Goal: Task Accomplishment & Management: Use online tool/utility

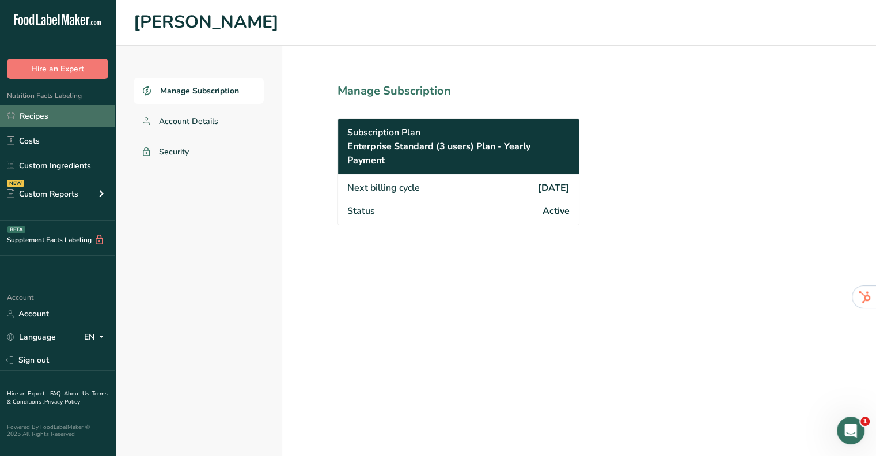
click at [104, 119] on link "Recipes" at bounding box center [57, 116] width 115 height 22
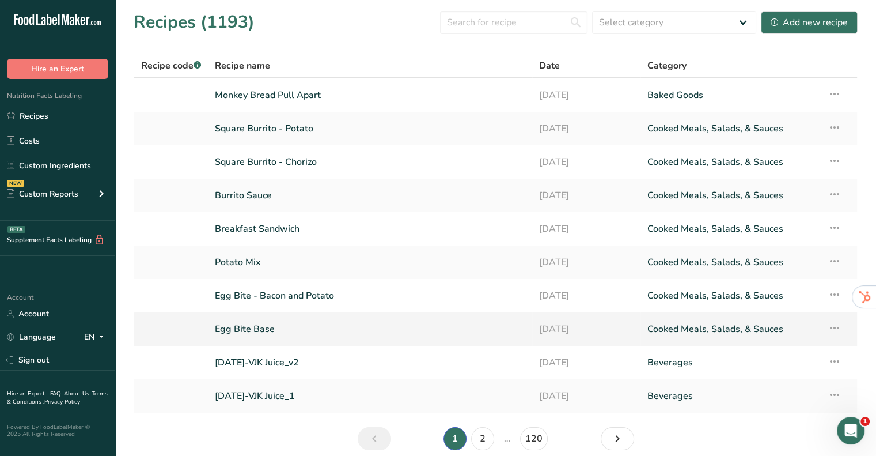
click at [273, 326] on link "Egg Bite Base" at bounding box center [370, 329] width 310 height 24
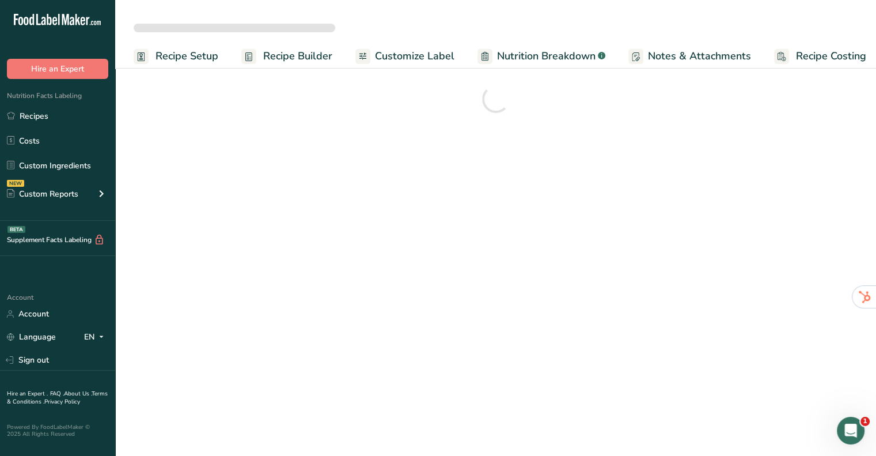
click at [518, 62] on span "Nutrition Breakdown" at bounding box center [546, 56] width 98 height 16
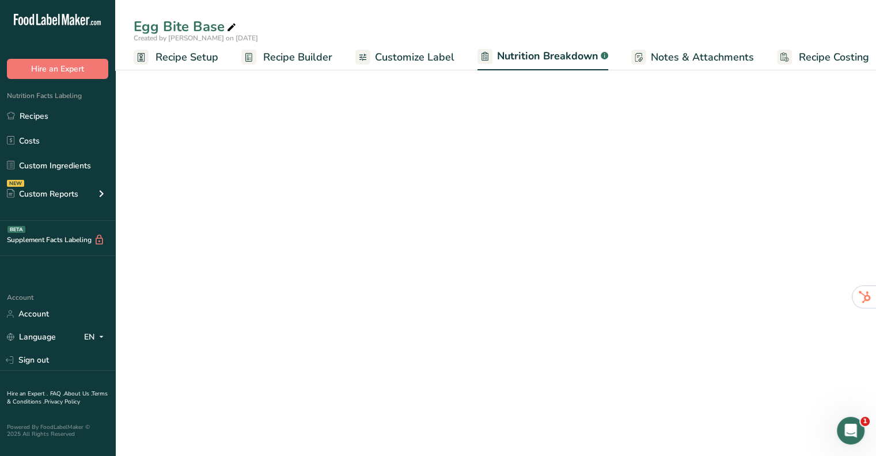
scroll to position [0, 11]
select select "Calories"
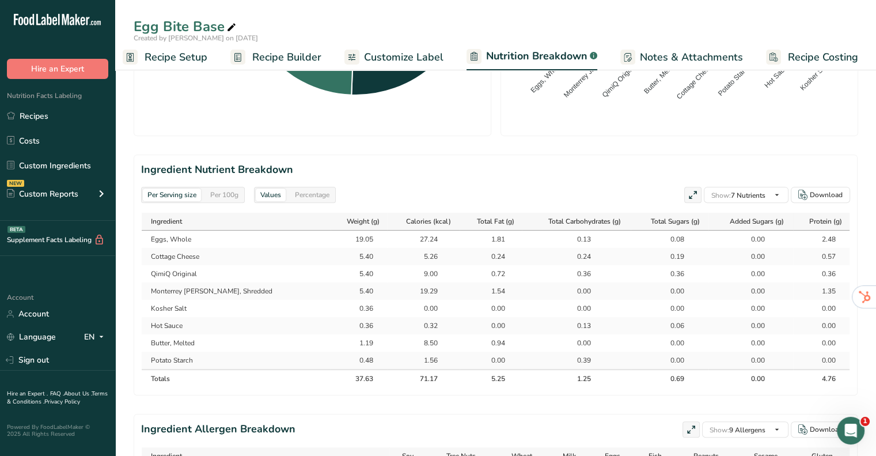
scroll to position [461, 0]
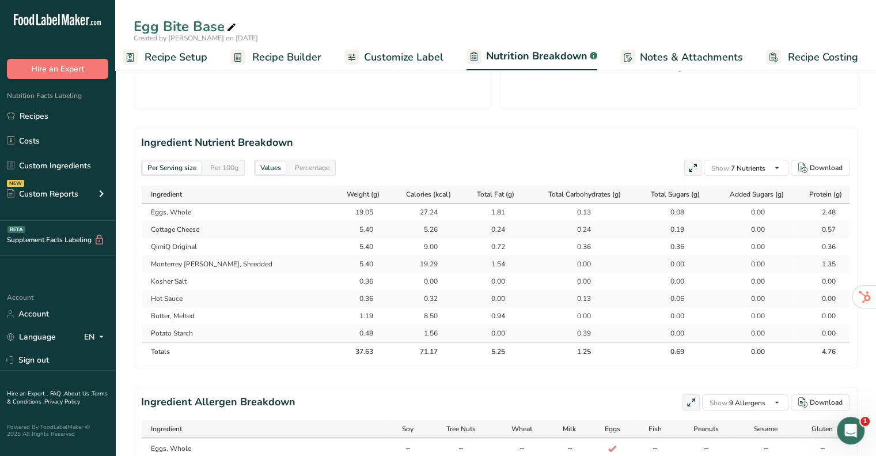
click at [218, 170] on div "Per 100g" at bounding box center [224, 167] width 37 height 13
